Goal: Task Accomplishment & Management: Use online tool/utility

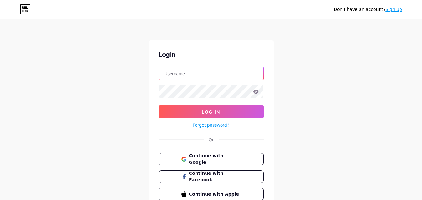
click at [195, 73] on input "text" at bounding box center [211, 73] width 104 height 12
type input "[EMAIL_ADDRESS][DOMAIN_NAME]"
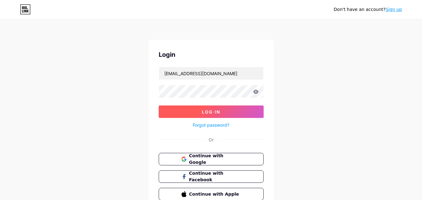
click at [215, 108] on button "Log In" at bounding box center [211, 112] width 105 height 12
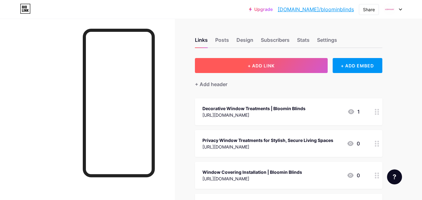
click at [266, 68] on span "+ ADD LINK" at bounding box center [261, 65] width 27 height 5
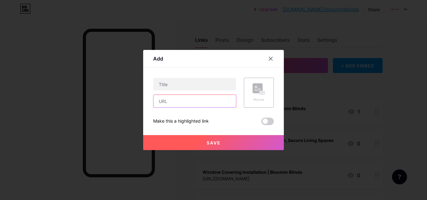
click at [164, 102] on input "text" at bounding box center [194, 101] width 82 height 12
paste input "[URL][DOMAIN_NAME]"
type input "[URL][DOMAIN_NAME]"
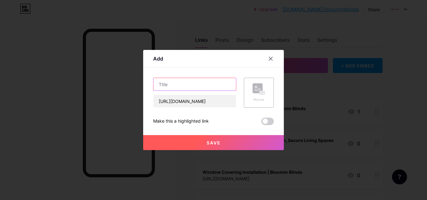
click at [165, 87] on input "text" at bounding box center [194, 84] width 82 height 12
paste input "Expert Solutions for Broken or Damaged Blinds – Repair Blinds Near Me"
type input "Expert Solutions for Broken or Damaged Blinds – Repair Blinds Near Me"
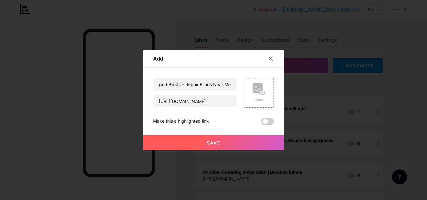
click at [207, 144] on span "Save" at bounding box center [213, 142] width 14 height 5
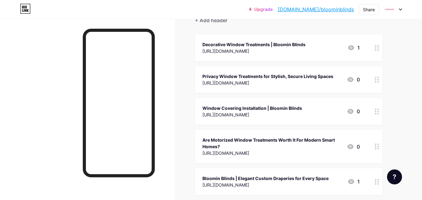
scroll to position [0, 0]
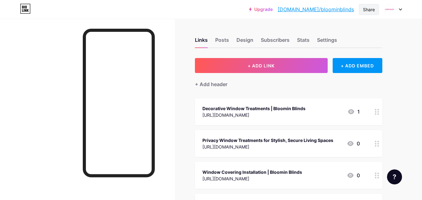
click at [370, 4] on div "Share" at bounding box center [369, 9] width 20 height 11
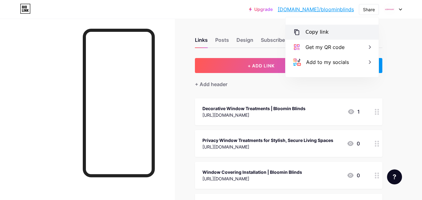
click at [332, 35] on div "Copy link" at bounding box center [331, 32] width 93 height 15
